Goal: Information Seeking & Learning: Learn about a topic

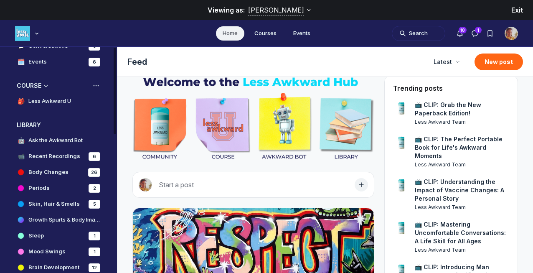
scroll to position [162, 0]
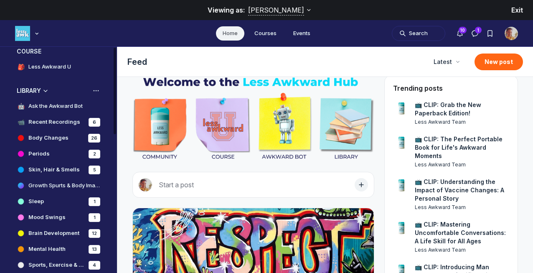
click at [32, 137] on h4 "Body Changes" at bounding box center [48, 138] width 40 height 8
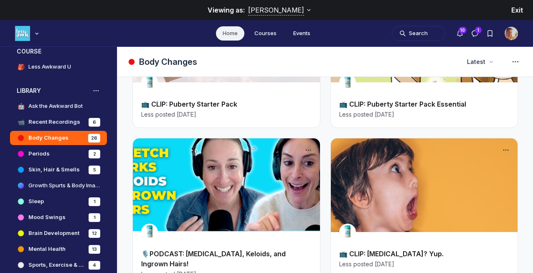
scroll to position [99, 0]
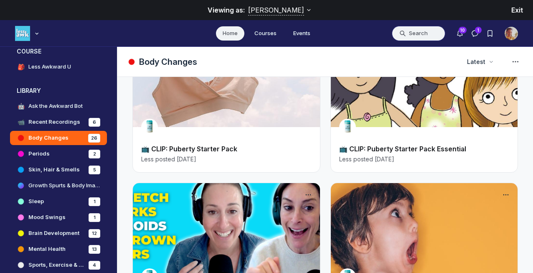
click at [405, 34] on button "Search" at bounding box center [417, 33] width 53 height 15
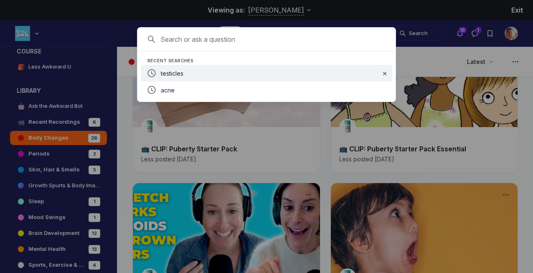
click at [215, 72] on div "testicles" at bounding box center [267, 73] width 213 height 10
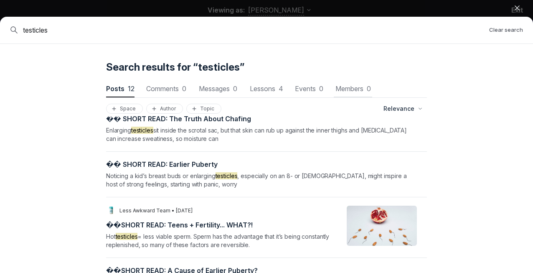
scroll to position [389, 0]
click at [518, 10] on icon "button" at bounding box center [516, 8] width 8 height 8
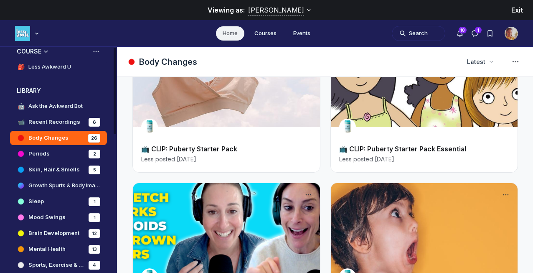
click at [32, 67] on h4 "Less Awkward U" at bounding box center [49, 67] width 43 height 8
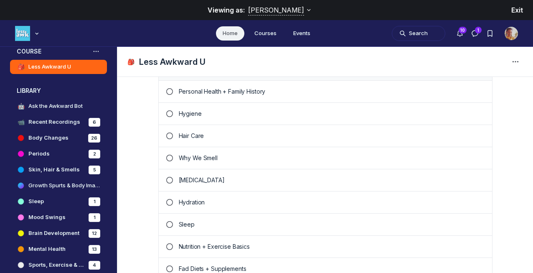
scroll to position [352, 0]
click at [190, 222] on p "Sleep" at bounding box center [332, 224] width 306 height 8
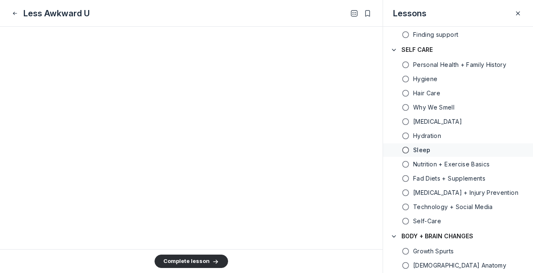
scroll to position [1932, 0]
